Goal: Ask a question

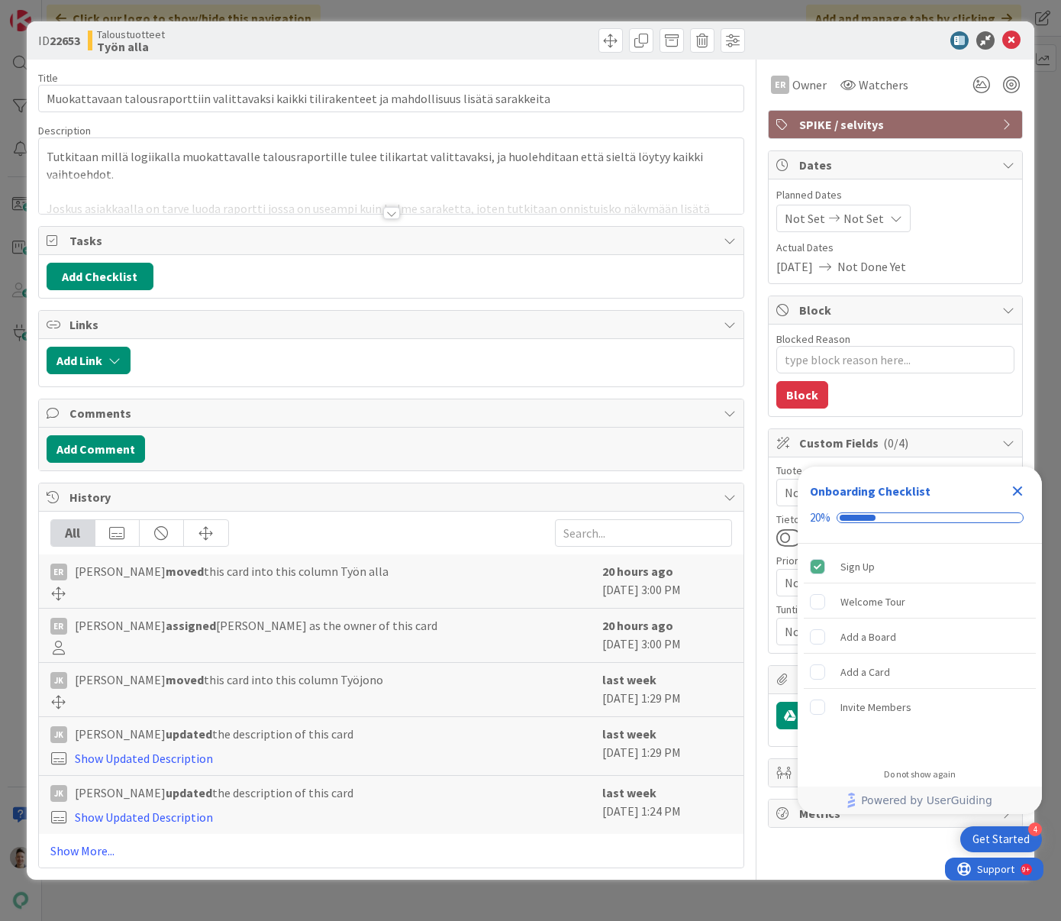
type textarea "x"
click at [1020, 493] on icon "Close Checklist" at bounding box center [1018, 491] width 10 height 10
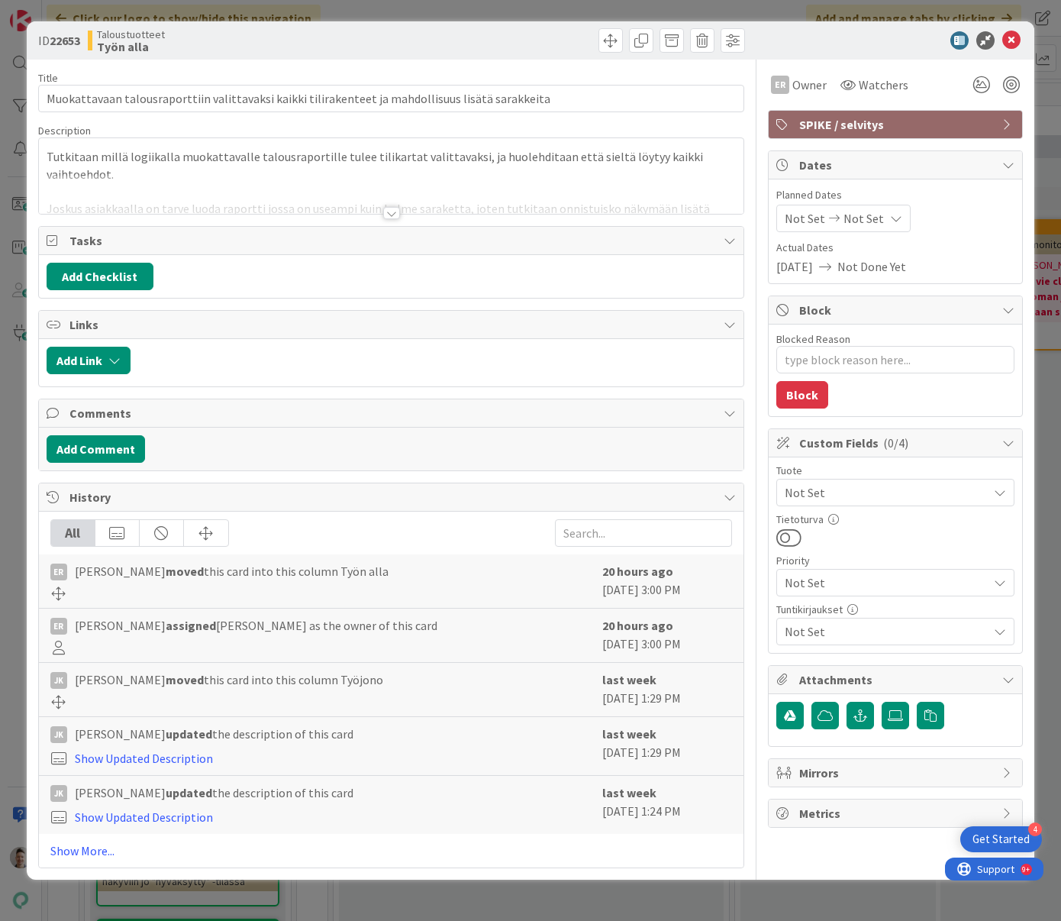
click at [394, 217] on div at bounding box center [391, 213] width 17 height 12
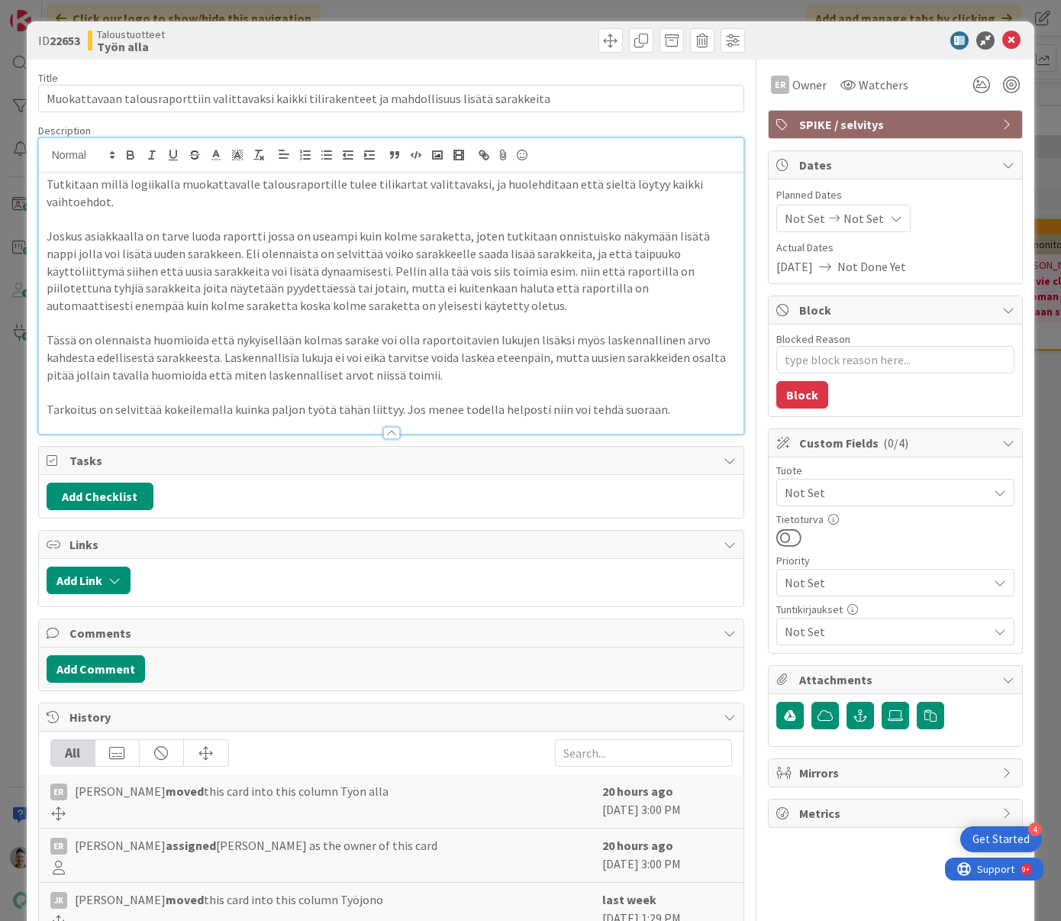
click at [400, 253] on p "Joskus asiakkaalla on tarve luoda raportti jossa on useampi kuin kolme sarakett…" at bounding box center [392, 270] width 690 height 87
click at [775, 859] on div "ER Owner Watchers SPIKE / selvitys Dates Planned Dates Not Set Not Set Actual D…" at bounding box center [895, 574] width 255 height 1028
click at [609, 313] on p "Joskus asiakkaalla on tarve luoda raportti jossa on useampi kuin kolme sarakett…" at bounding box center [392, 270] width 690 height 87
type textarea "x"
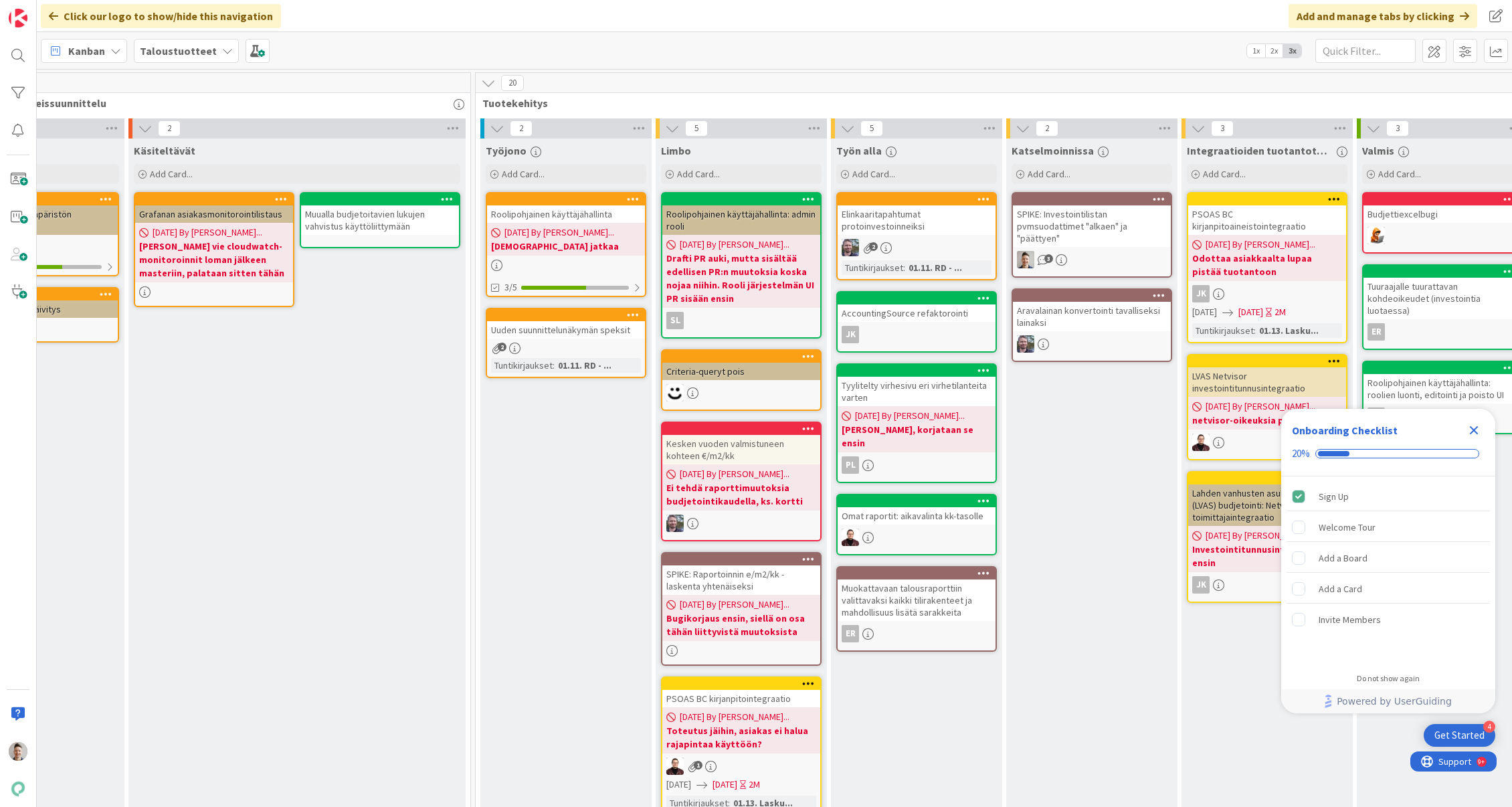
scroll to position [0, 749]
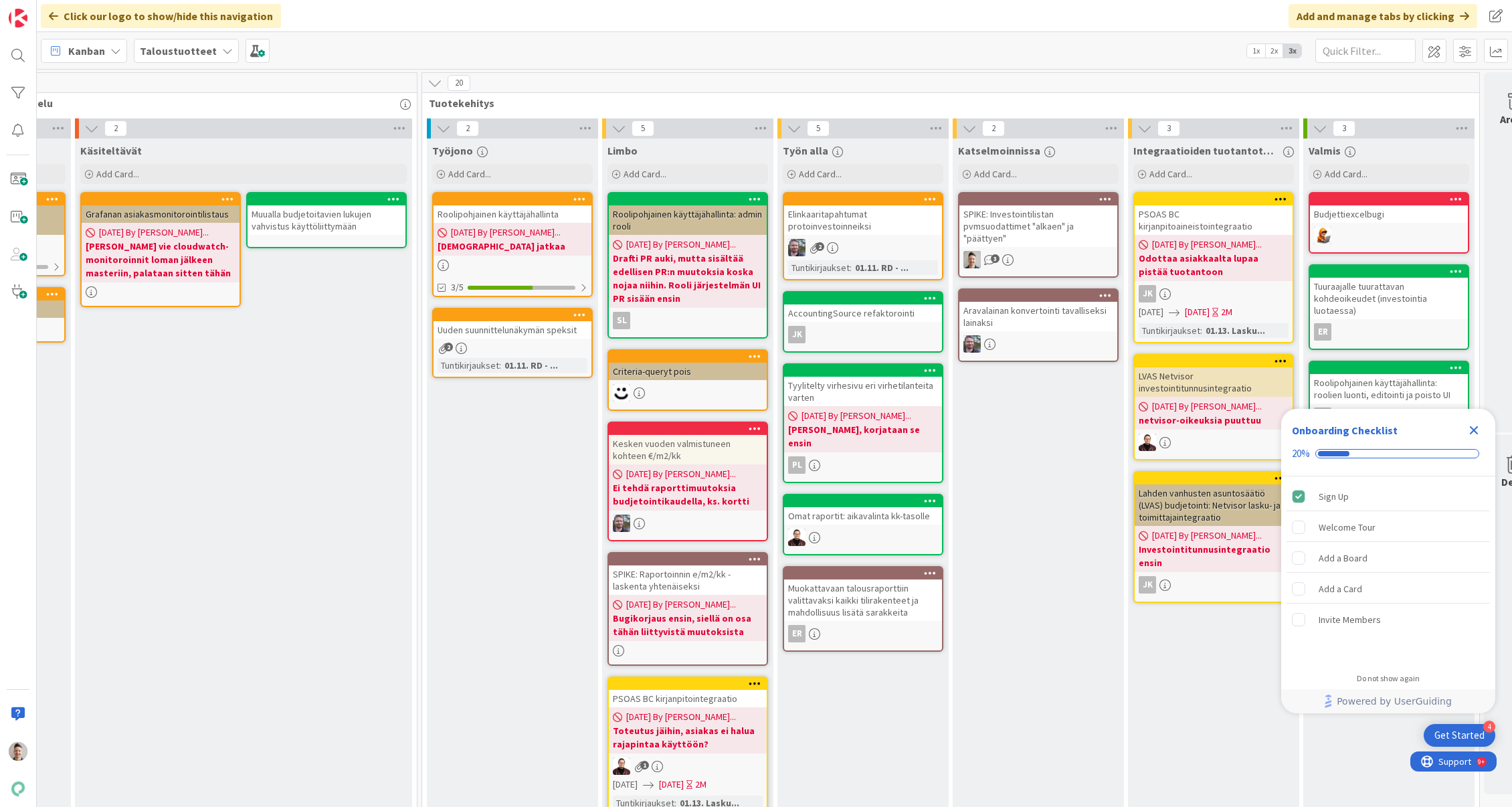
click at [884, 594] on div "Muokattavaan talousraporttiin valittavaksi kaikki tilirakenteet ja mahdollisuus…" at bounding box center [863, 599] width 158 height 41
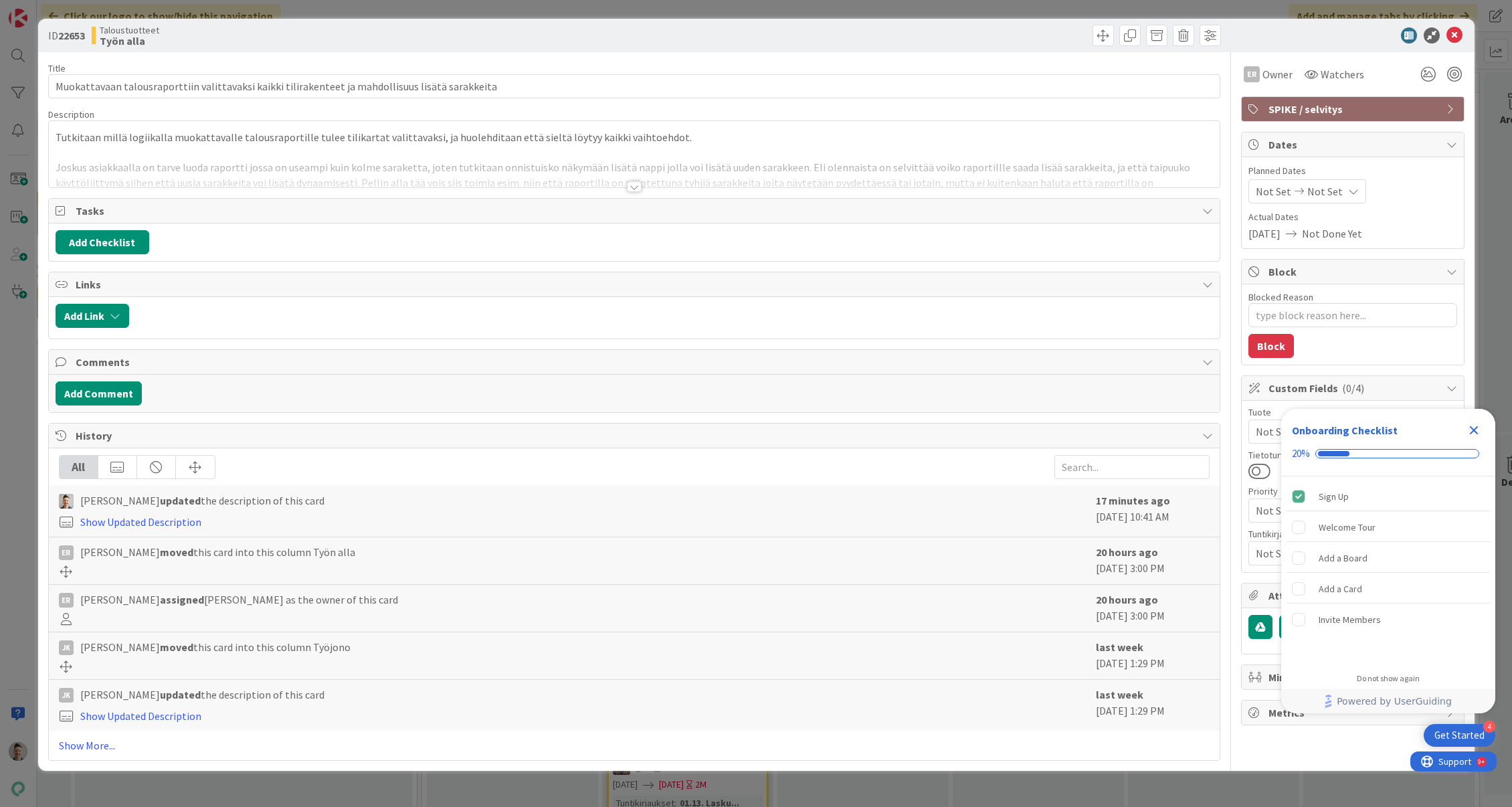
type textarea "x"
click at [638, 183] on div at bounding box center [634, 187] width 15 height 11
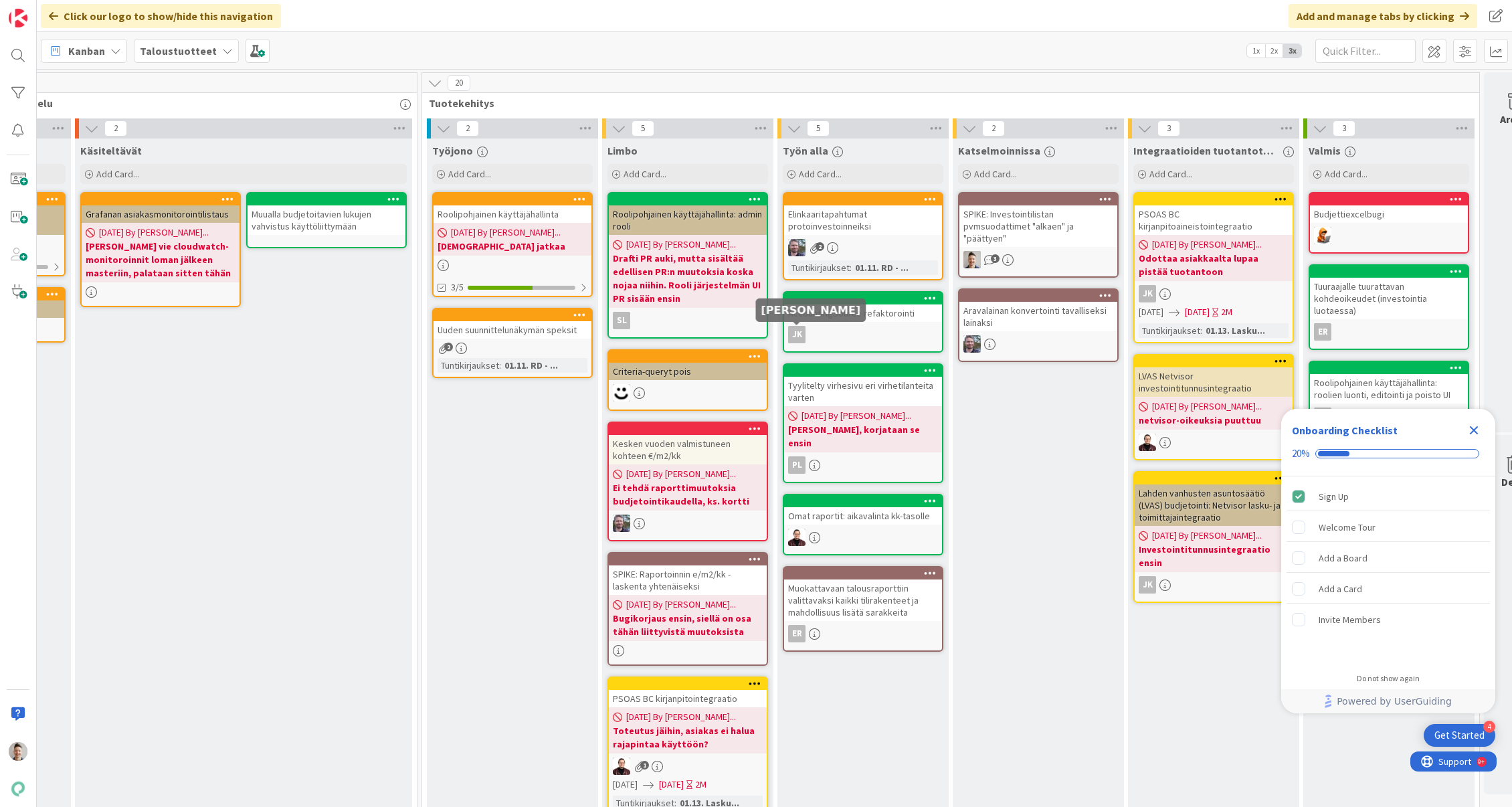
scroll to position [0, 803]
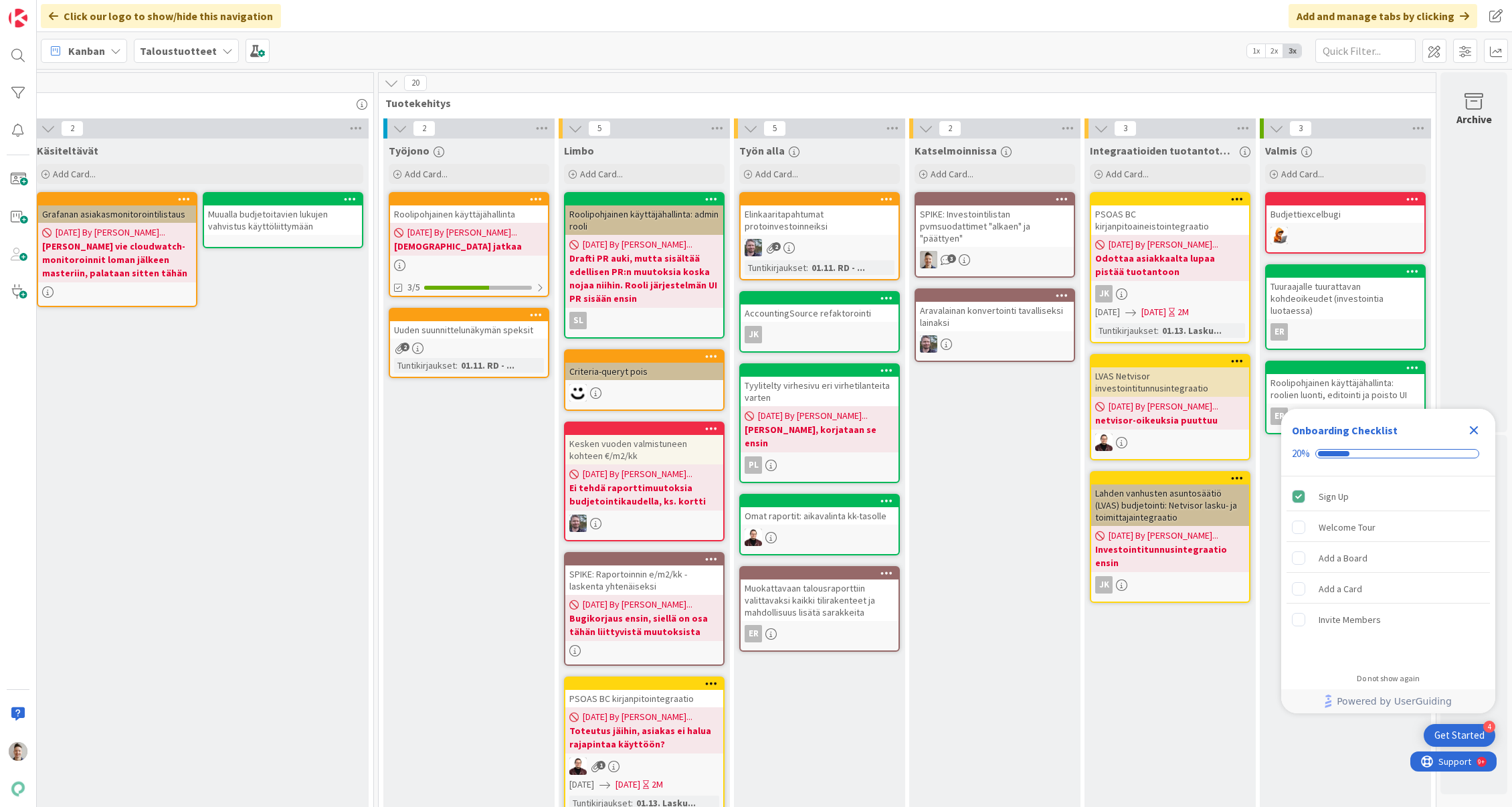
click at [1472, 431] on icon "Close Checklist" at bounding box center [1474, 430] width 9 height 9
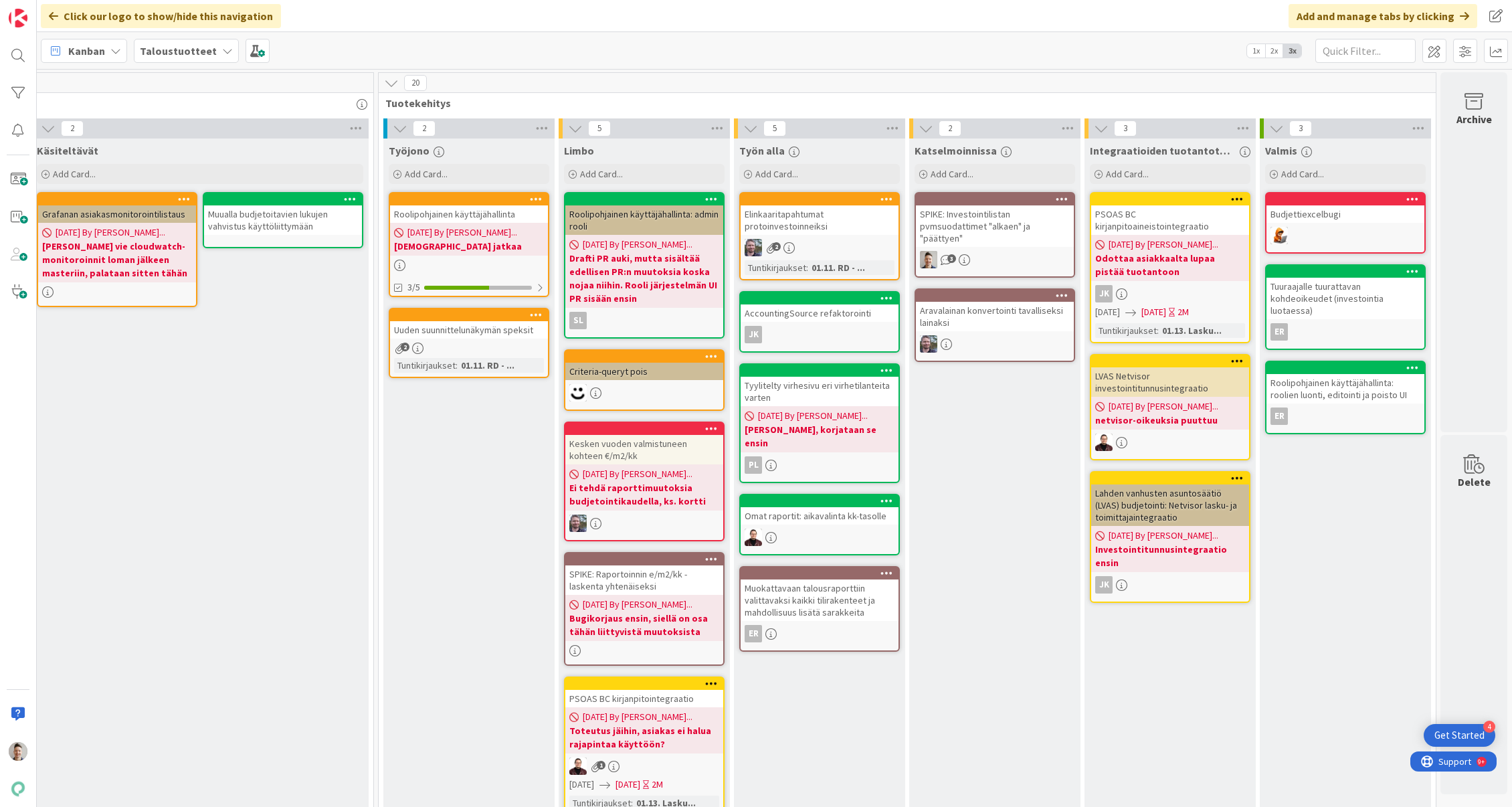
scroll to position [0, 0]
